Goal: Task Accomplishment & Management: Manage account settings

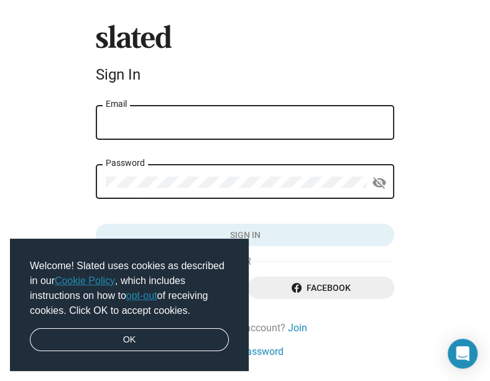
type input "[EMAIL_ADDRESS][DOMAIN_NAME]"
click at [244, 236] on button "Sign in" at bounding box center [245, 235] width 298 height 22
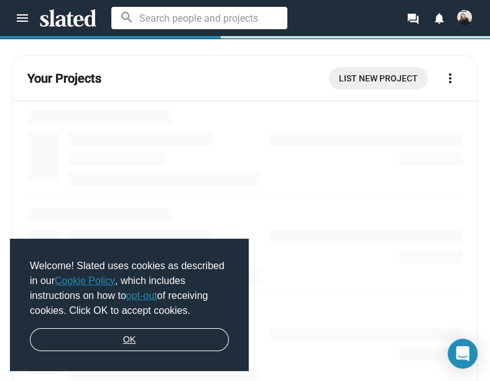
click at [139, 339] on link "OK" at bounding box center [129, 340] width 199 height 24
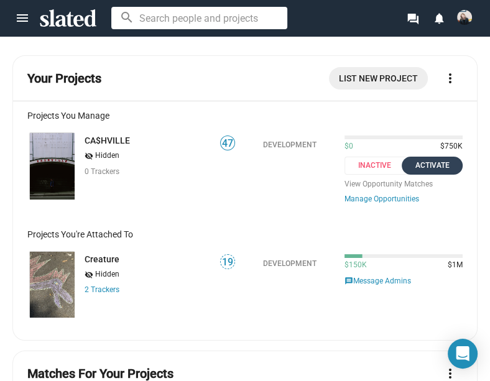
click at [428, 170] on div "Activate" at bounding box center [432, 165] width 46 height 13
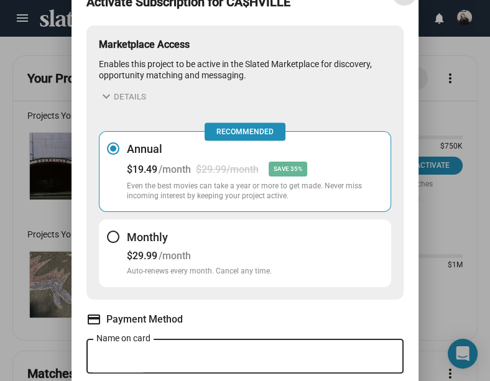
scroll to position [69, 0]
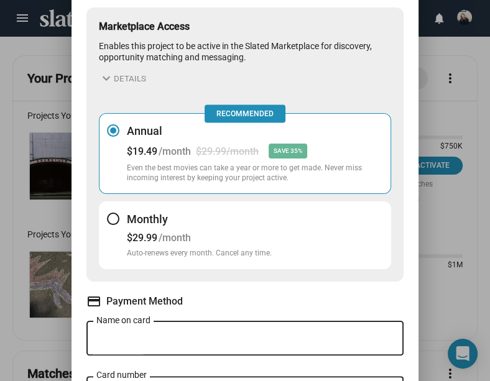
click at [210, 221] on h3 "Monthly" at bounding box center [199, 219] width 145 height 15
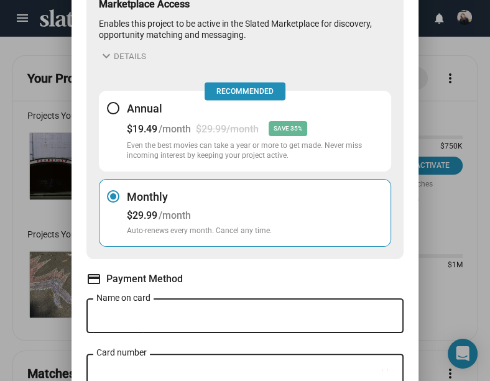
scroll to position [95, 0]
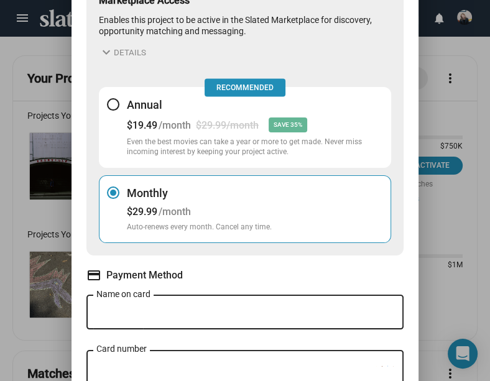
click at [183, 109] on h3 "Annual" at bounding box center [255, 105] width 256 height 15
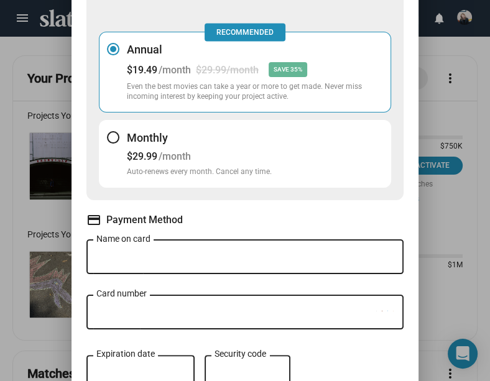
scroll to position [150, 0]
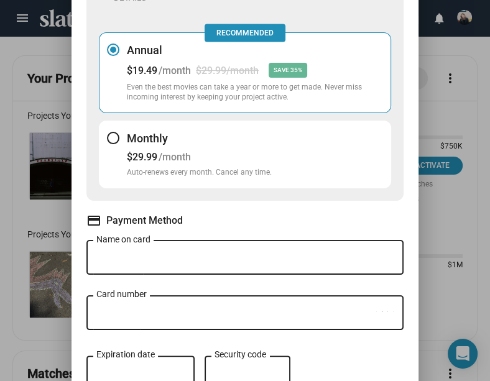
click at [190, 155] on div "/month" at bounding box center [175, 157] width 32 height 12
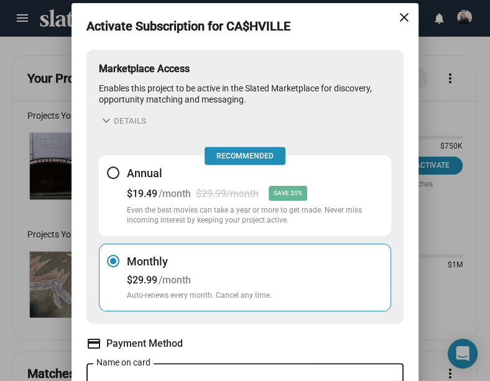
scroll to position [0, 0]
click at [117, 120] on button "expand_more Details" at bounding box center [122, 120] width 47 height 15
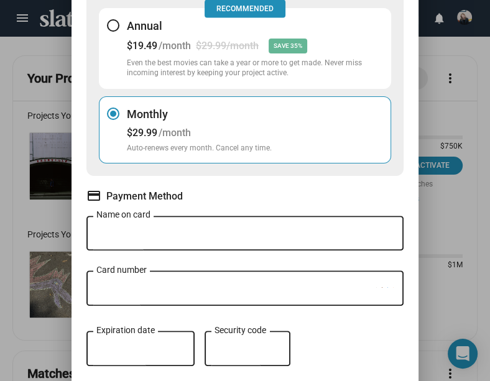
scroll to position [306, 0]
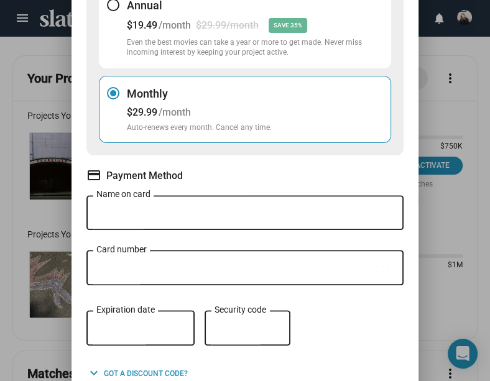
click at [162, 106] on div "/month" at bounding box center [175, 112] width 32 height 12
click at [44, 100] on div "Activate Subscription for CA$HVILLE close Marketplace Access Enables this proje…" at bounding box center [245, 190] width 490 height 381
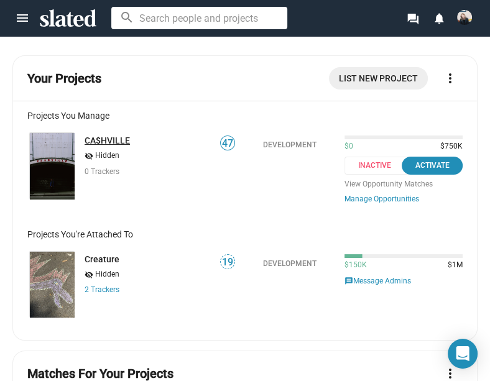
click at [101, 139] on link "CA$HVILLE" at bounding box center [107, 141] width 45 height 10
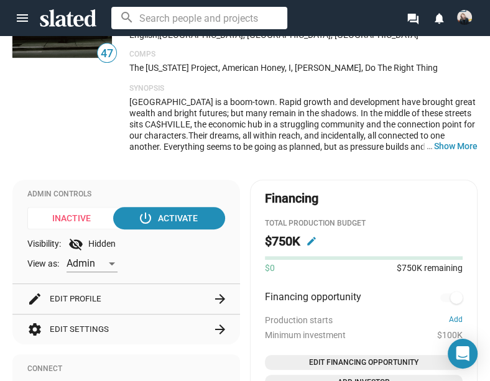
scroll to position [265, 0]
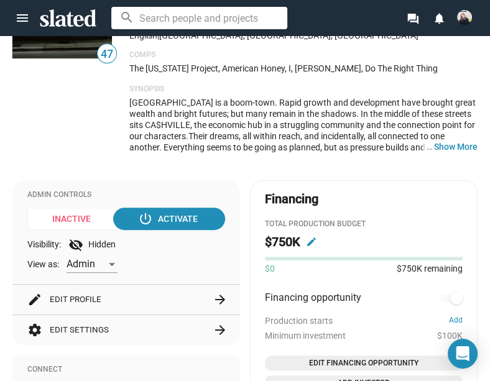
click at [313, 239] on mat-icon "edit" at bounding box center [311, 241] width 11 height 11
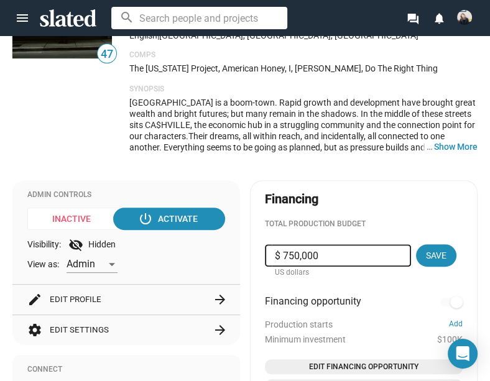
click at [300, 249] on input "$ 750,000" at bounding box center [338, 255] width 126 height 22
type input "$ 1,000,000"
click at [433, 256] on span "Save" at bounding box center [436, 255] width 21 height 22
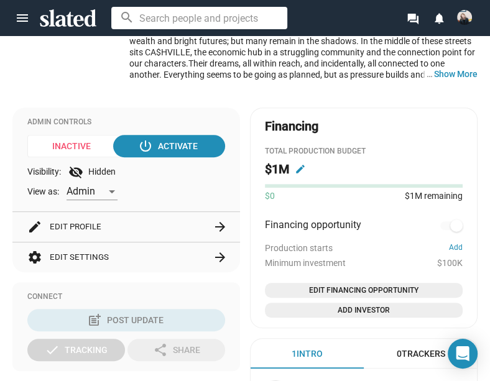
scroll to position [341, 1]
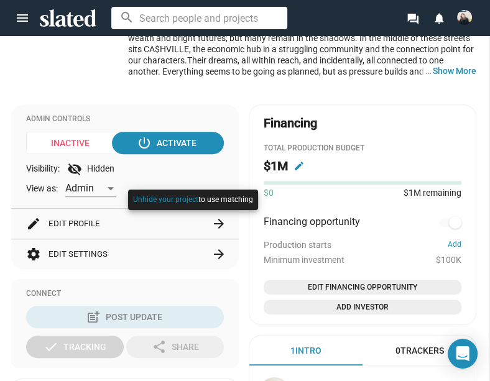
click at [444, 219] on div at bounding box center [245, 190] width 490 height 381
click at [450, 220] on div at bounding box center [245, 190] width 490 height 381
click at [389, 241] on div at bounding box center [245, 190] width 490 height 381
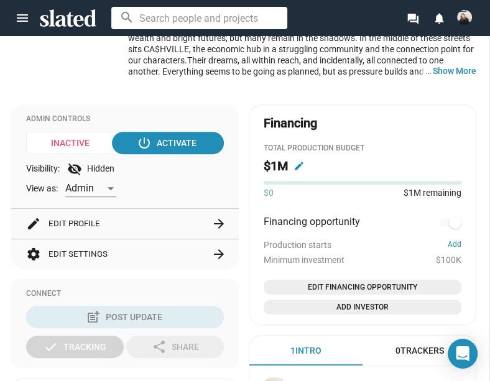
scroll to position [377, 1]
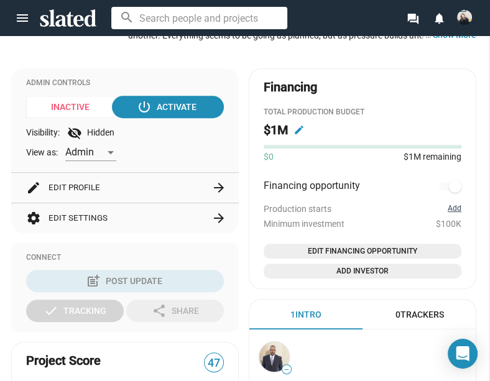
click at [456, 207] on button "Add" at bounding box center [455, 209] width 14 height 10
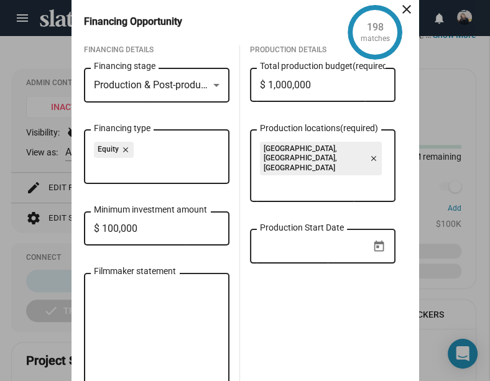
click at [132, 91] on span "Production & Post-production" at bounding box center [158, 85] width 129 height 12
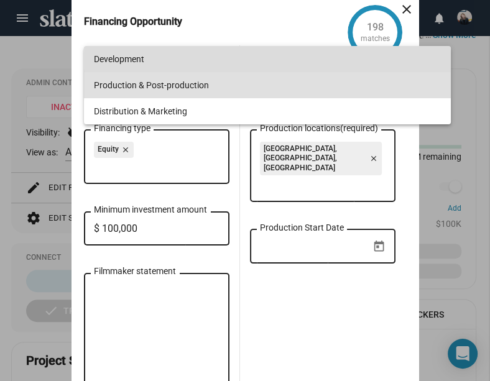
click at [131, 63] on span "Development" at bounding box center [267, 59] width 347 height 26
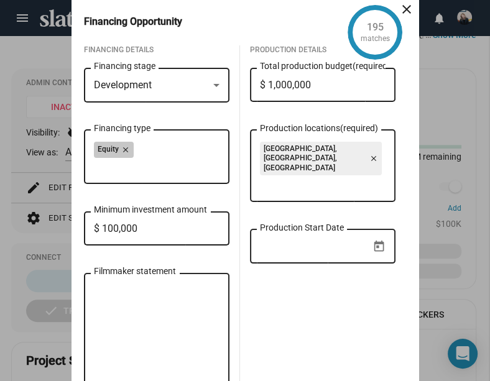
click at [172, 149] on div "Equity close" at bounding box center [157, 152] width 126 height 20
click at [155, 160] on div "Equity close" at bounding box center [157, 152] width 126 height 20
click at [151, 149] on div "Equity close" at bounding box center [157, 152] width 126 height 20
click at [153, 172] on input "Financing type" at bounding box center [159, 167] width 126 height 11
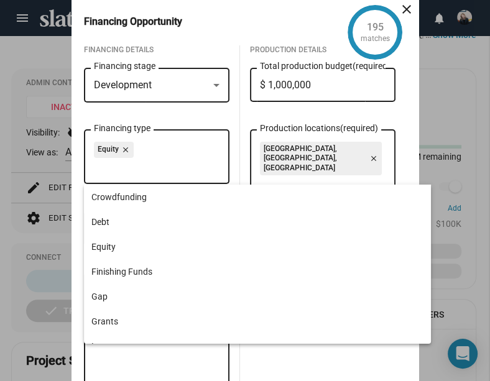
click at [311, 180] on input "Production locations (required)" at bounding box center [325, 185] width 126 height 11
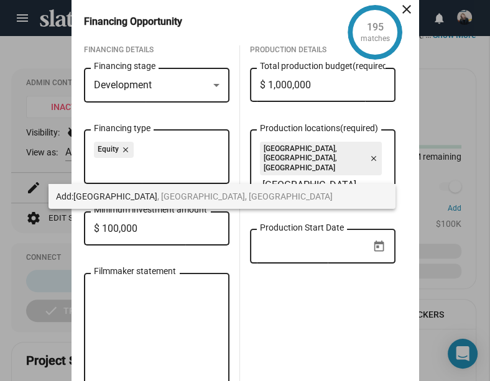
type input "[GEOGRAPHIC_DATA]"
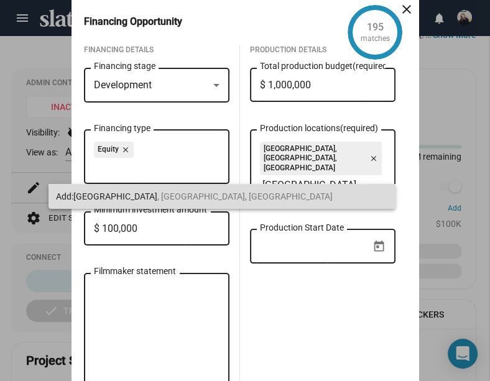
click at [135, 196] on span "[GEOGRAPHIC_DATA] , [GEOGRAPHIC_DATA], [GEOGRAPHIC_DATA]" at bounding box center [202, 196] width 259 height 10
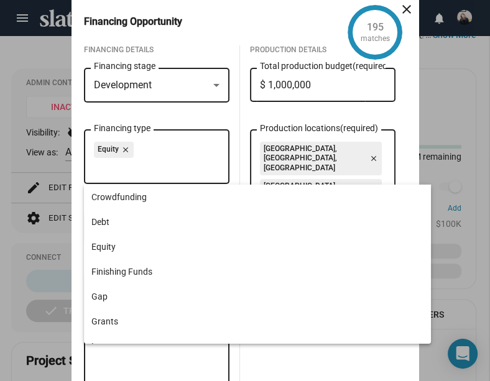
click at [133, 168] on input "Financing type" at bounding box center [159, 167] width 126 height 11
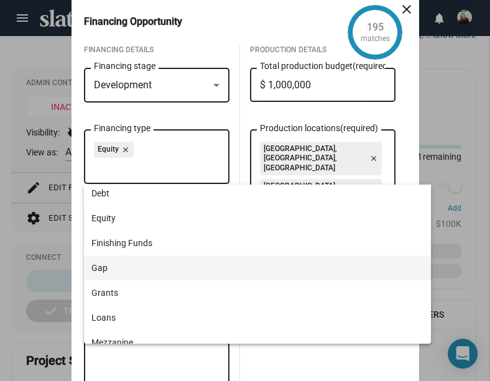
scroll to position [30, 0]
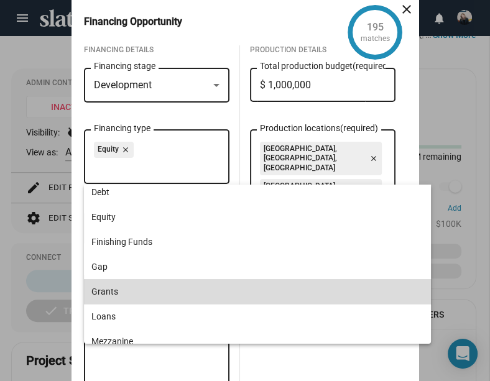
click at [109, 287] on span "Grants" at bounding box center [257, 291] width 332 height 25
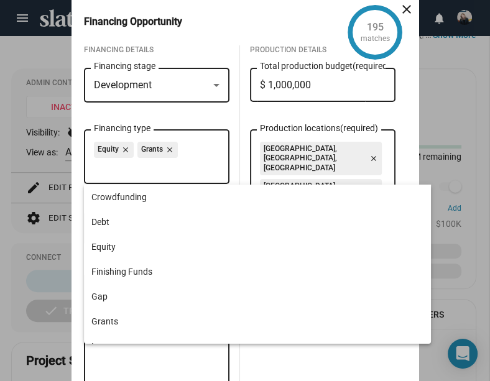
click at [116, 168] on input "Financing type" at bounding box center [159, 167] width 126 height 11
click at [111, 168] on input "Financing type" at bounding box center [159, 167] width 126 height 11
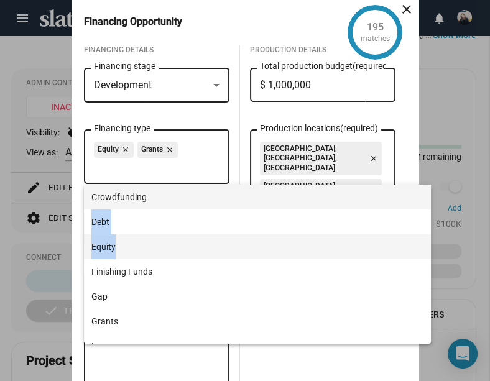
drag, startPoint x: 117, startPoint y: 204, endPoint x: 129, endPoint y: 256, distance: 52.9
click at [129, 256] on div "Crowdfunding Debt Equity Finishing Funds Gap Grants Loans Mezzanine Negative Pi…" at bounding box center [257, 384] width 347 height 398
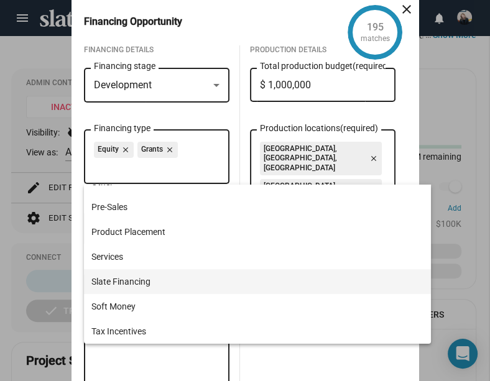
scroll to position [239, 0]
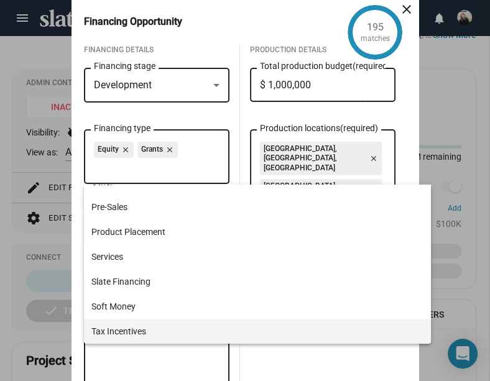
click at [126, 331] on span "Tax Incentives" at bounding box center [257, 331] width 332 height 25
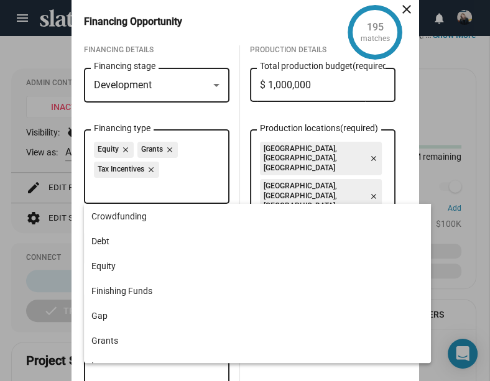
click at [99, 190] on input "Financing type" at bounding box center [159, 187] width 126 height 11
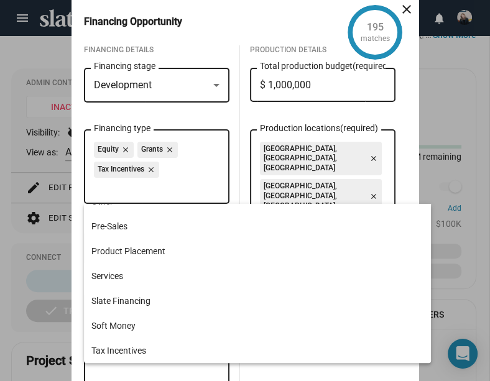
scroll to position [0, 0]
